Goal: Task Accomplishment & Management: Use online tool/utility

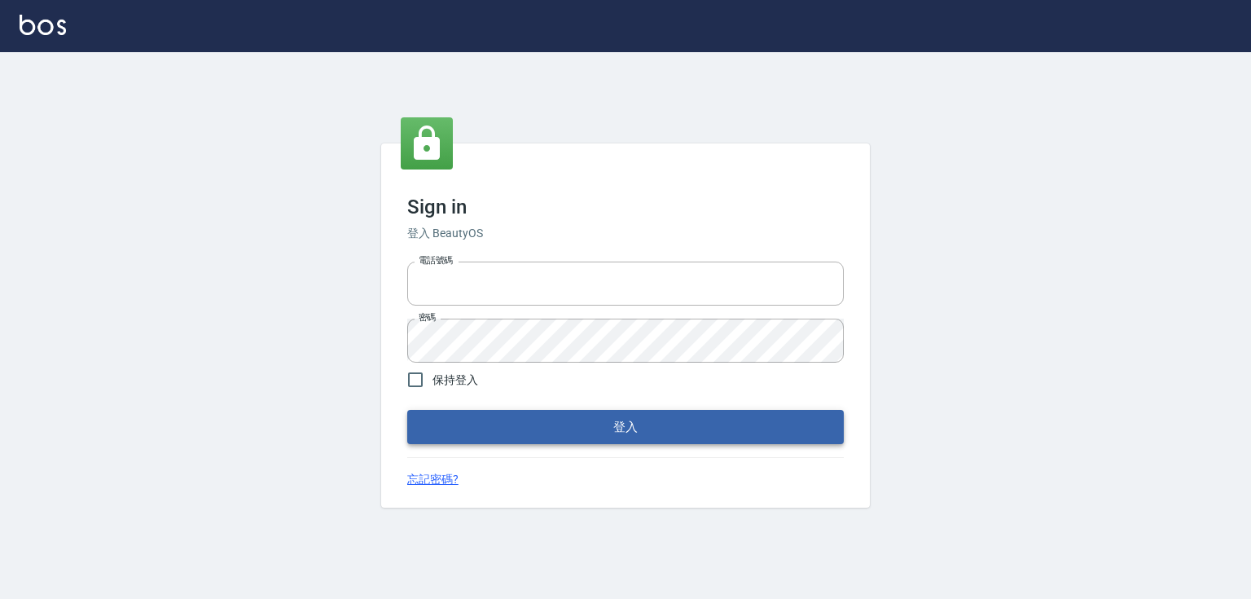
type input "0979268866"
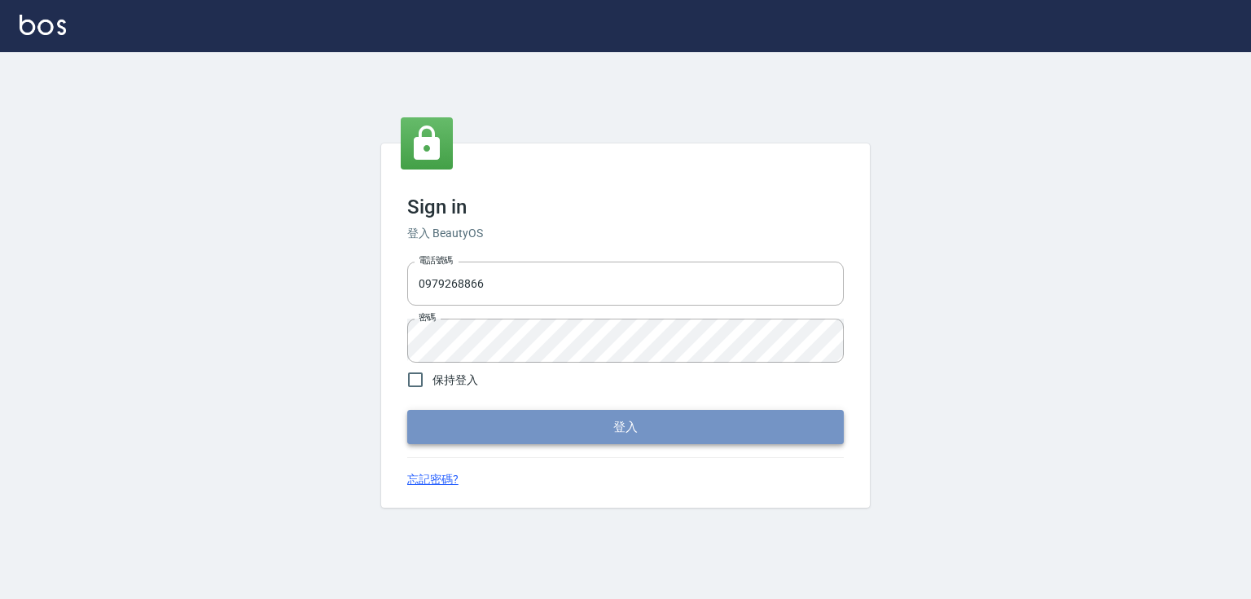
click at [619, 433] on button "登入" at bounding box center [625, 427] width 437 height 34
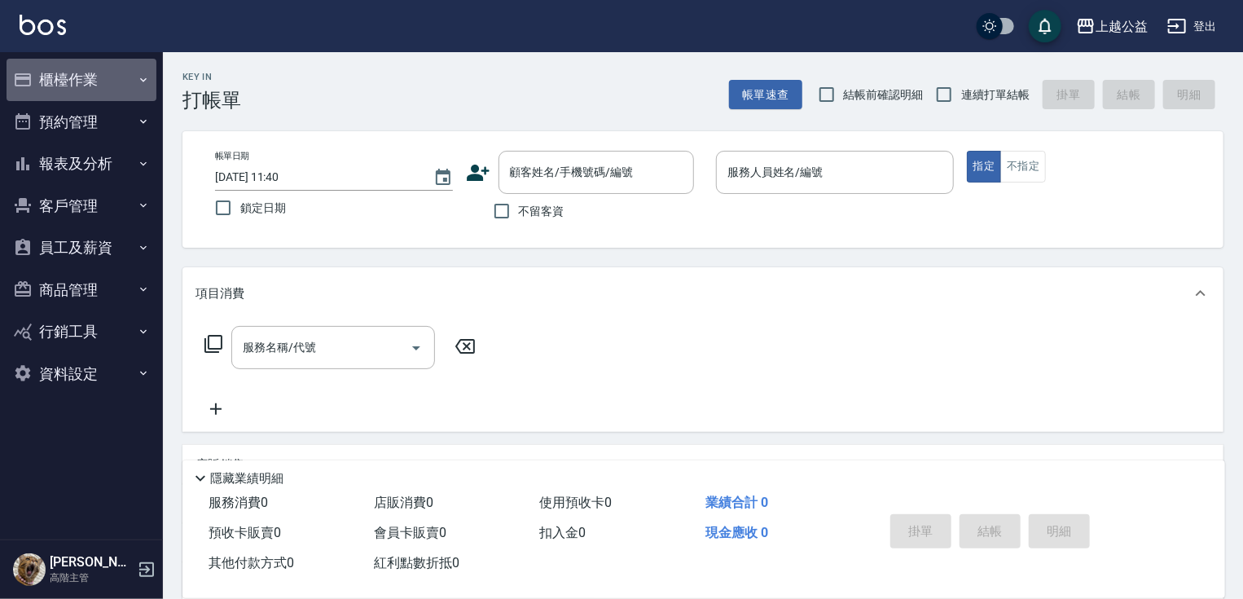
click at [64, 75] on button "櫃檯作業" at bounding box center [82, 80] width 150 height 42
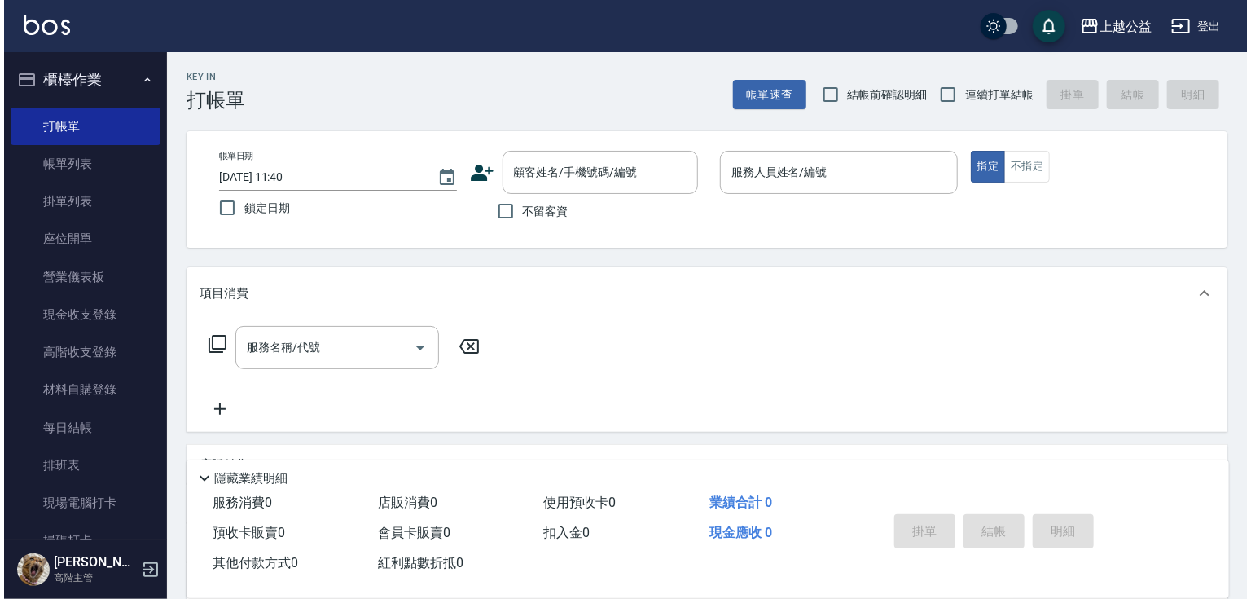
scroll to position [191, 0]
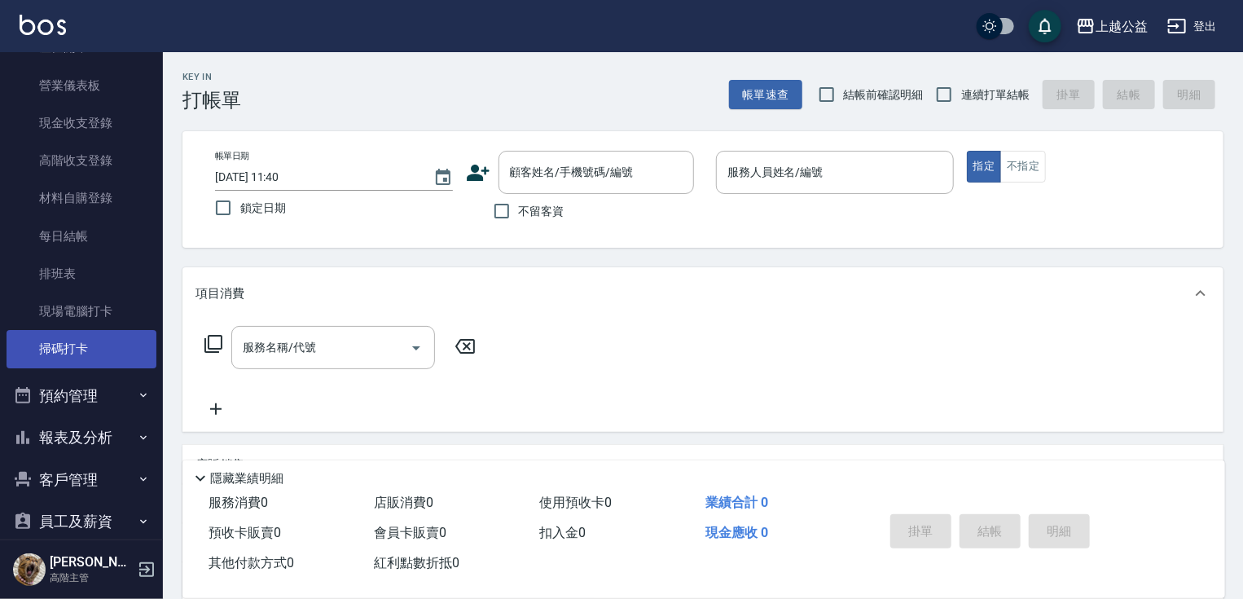
click at [108, 360] on link "掃碼打卡" at bounding box center [82, 348] width 150 height 37
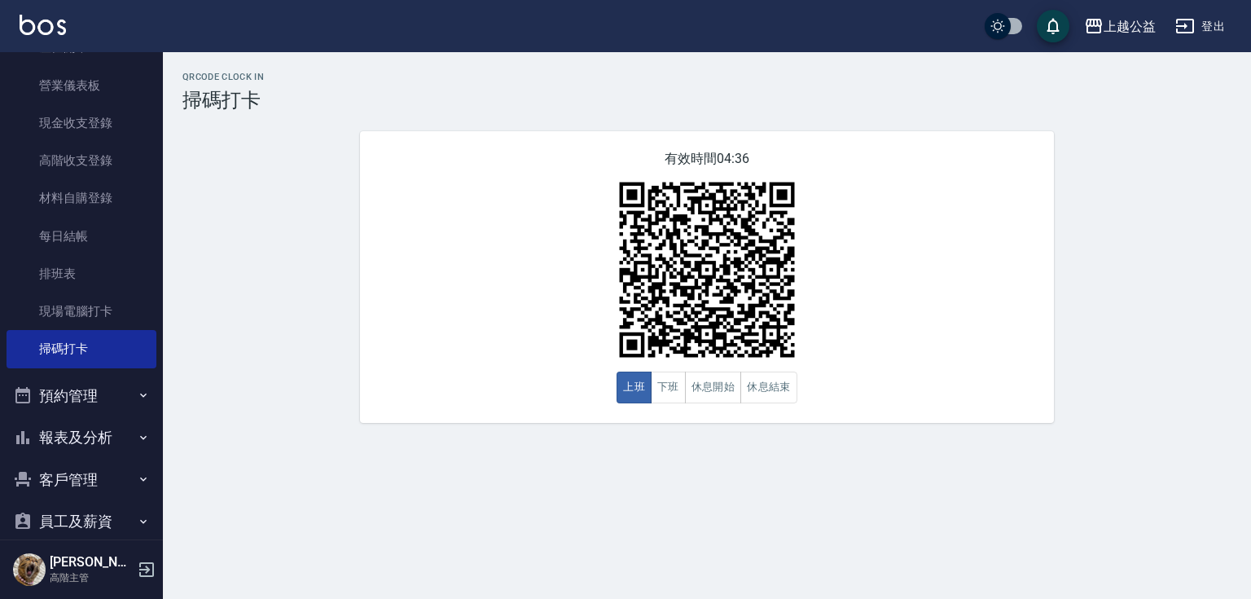
click at [7, 330] on link "掃碼打卡" at bounding box center [82, 348] width 150 height 37
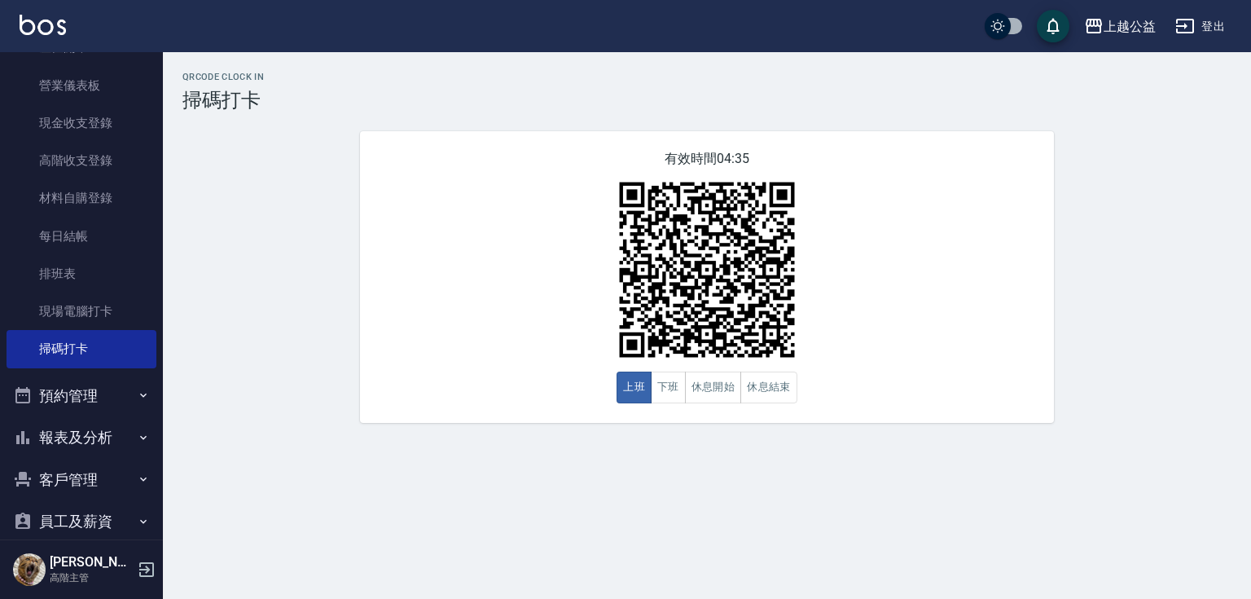
click at [7, 330] on link "掃碼打卡" at bounding box center [82, 348] width 150 height 37
